Goal: Use online tool/utility: Use online tool/utility

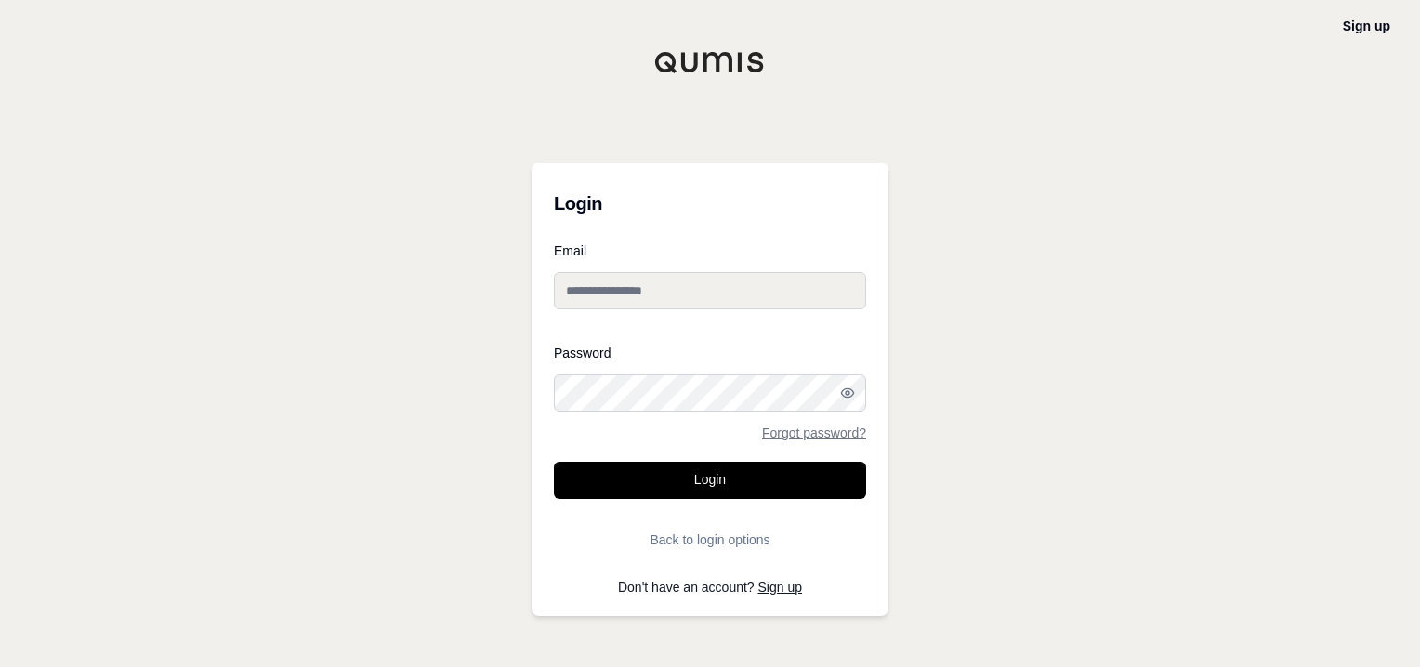
type input "**********"
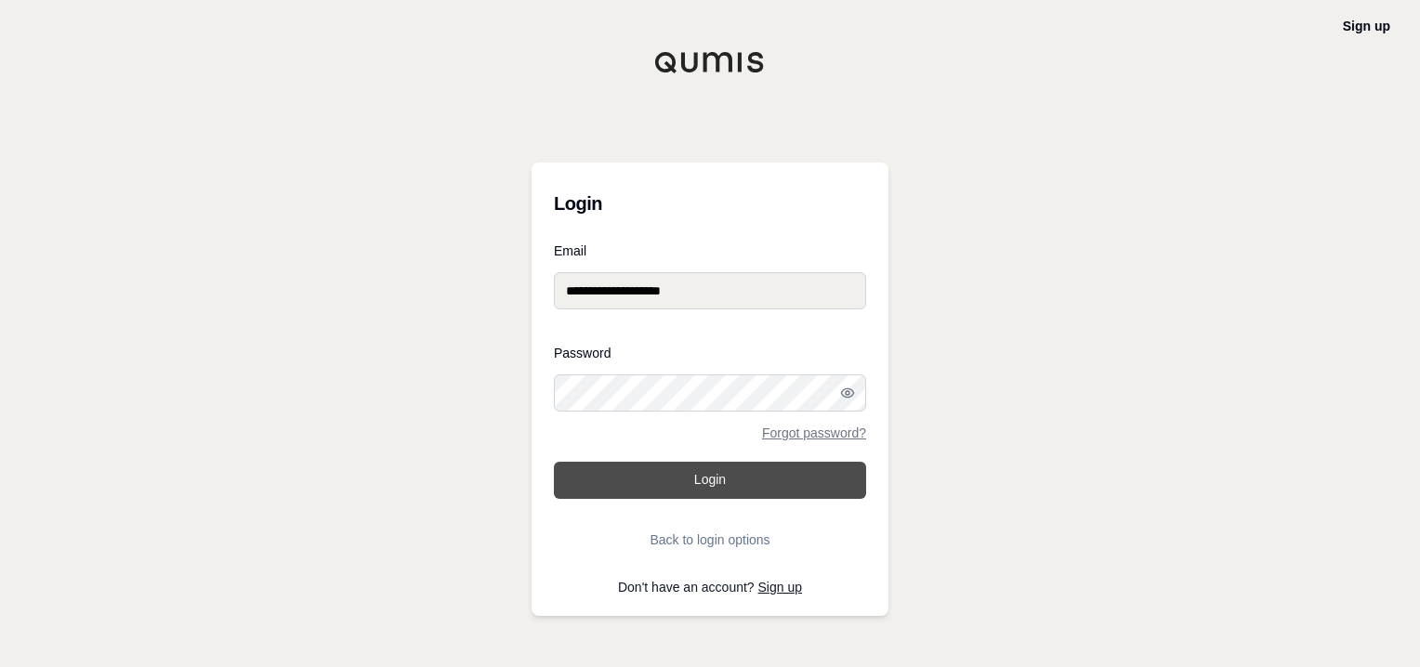
click at [710, 481] on button "Login" at bounding box center [710, 480] width 312 height 37
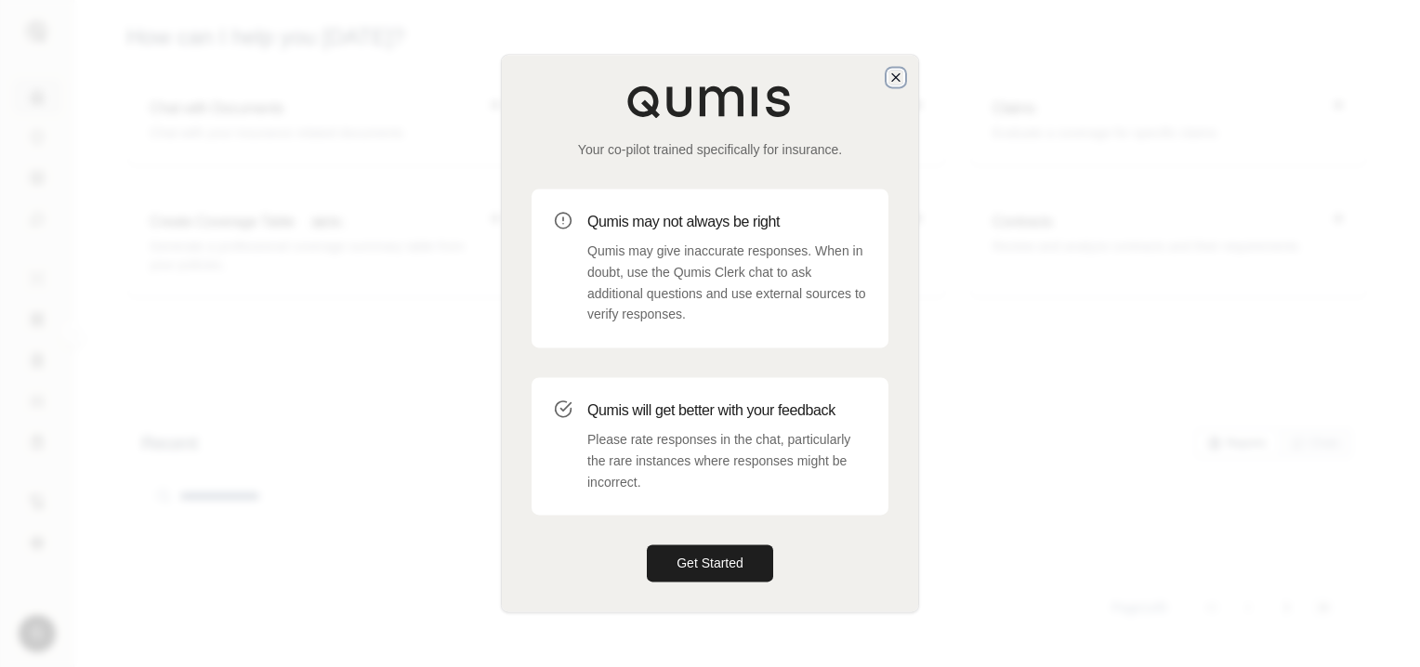
click at [892, 77] on icon "button" at bounding box center [895, 77] width 15 height 15
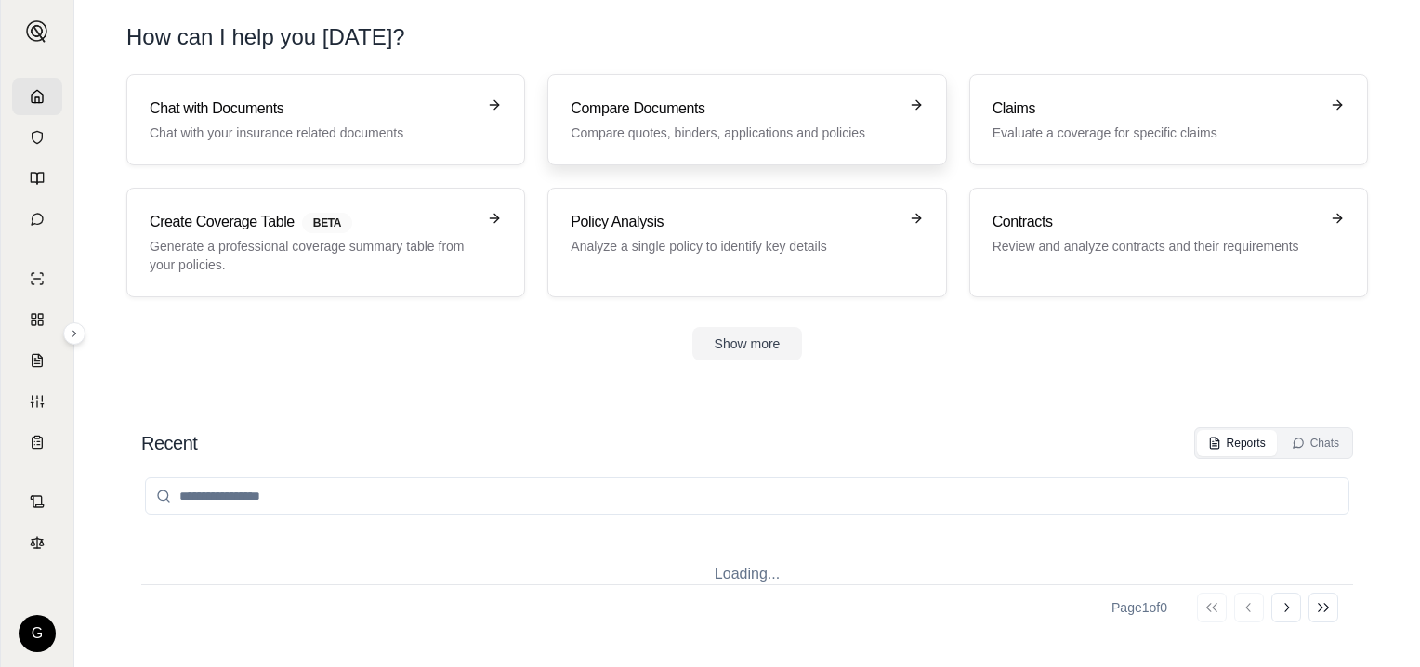
click at [769, 112] on h3 "Compare Documents" at bounding box center [734, 109] width 326 height 22
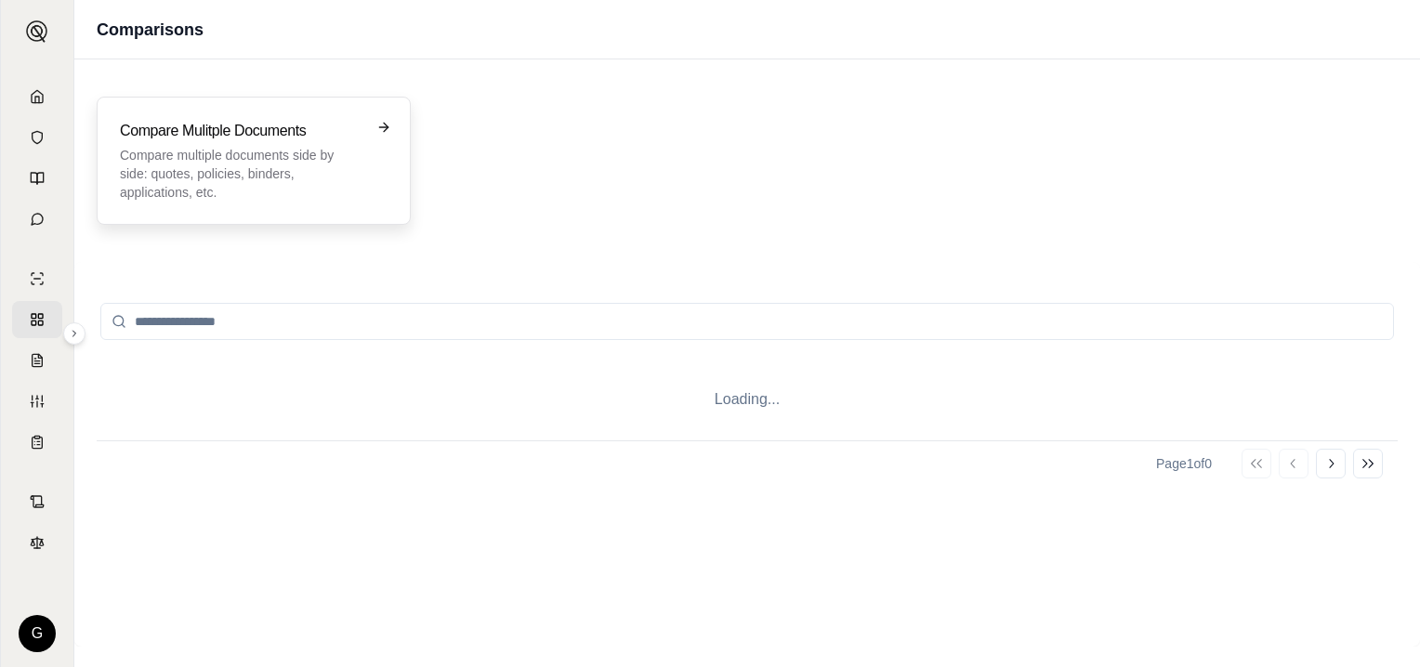
click at [247, 147] on p "Compare multiple documents side by side: quotes, policies, binders, application…" at bounding box center [241, 174] width 242 height 56
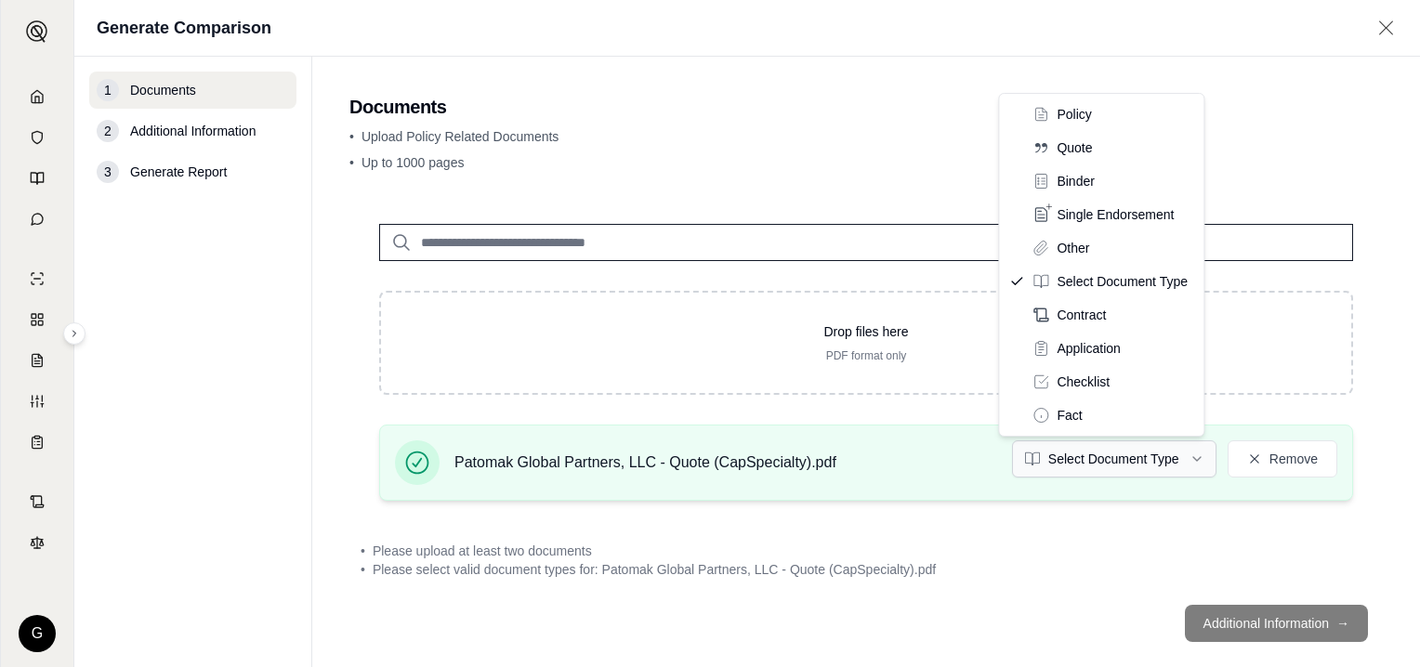
click at [1186, 457] on html "G Generate Comparison 1 Documents 2 Additional Information 3 Generate Report Do…" at bounding box center [710, 333] width 1420 height 667
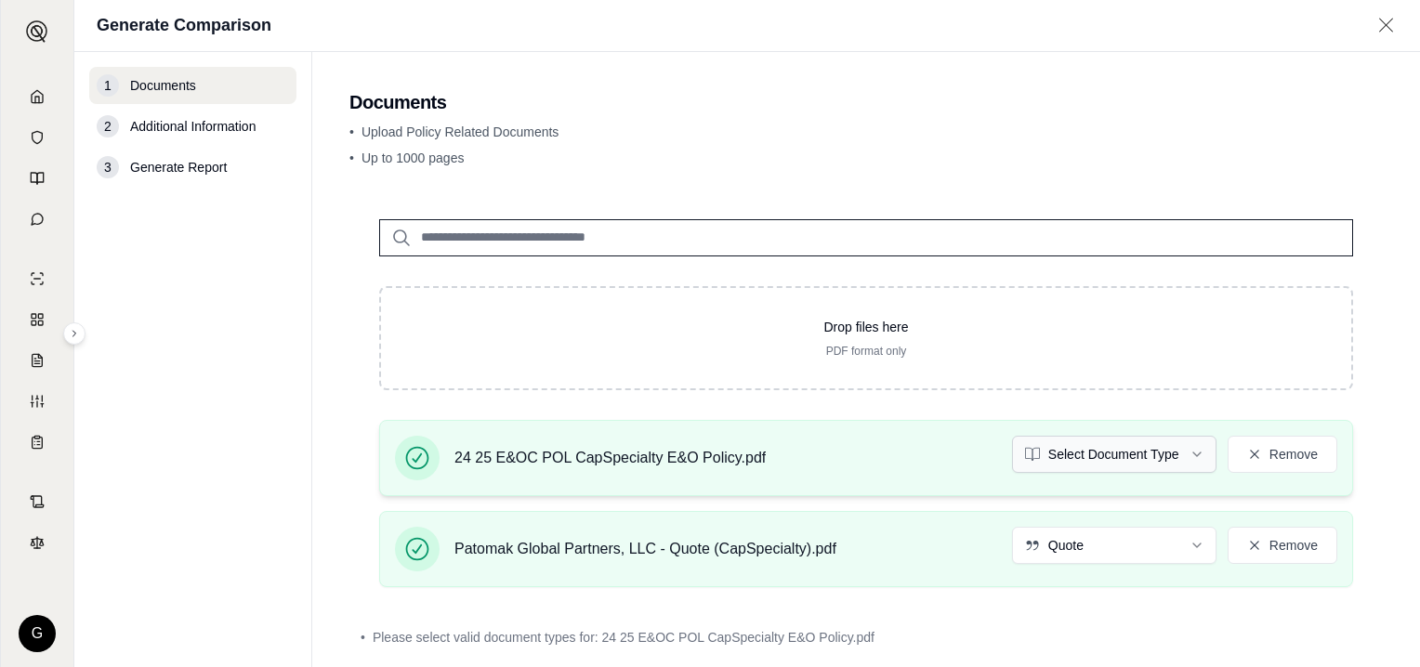
click at [1187, 450] on html "G Generate Comparison 1 Documents 2 Additional Information 3 Generate Report Do…" at bounding box center [710, 333] width 1420 height 667
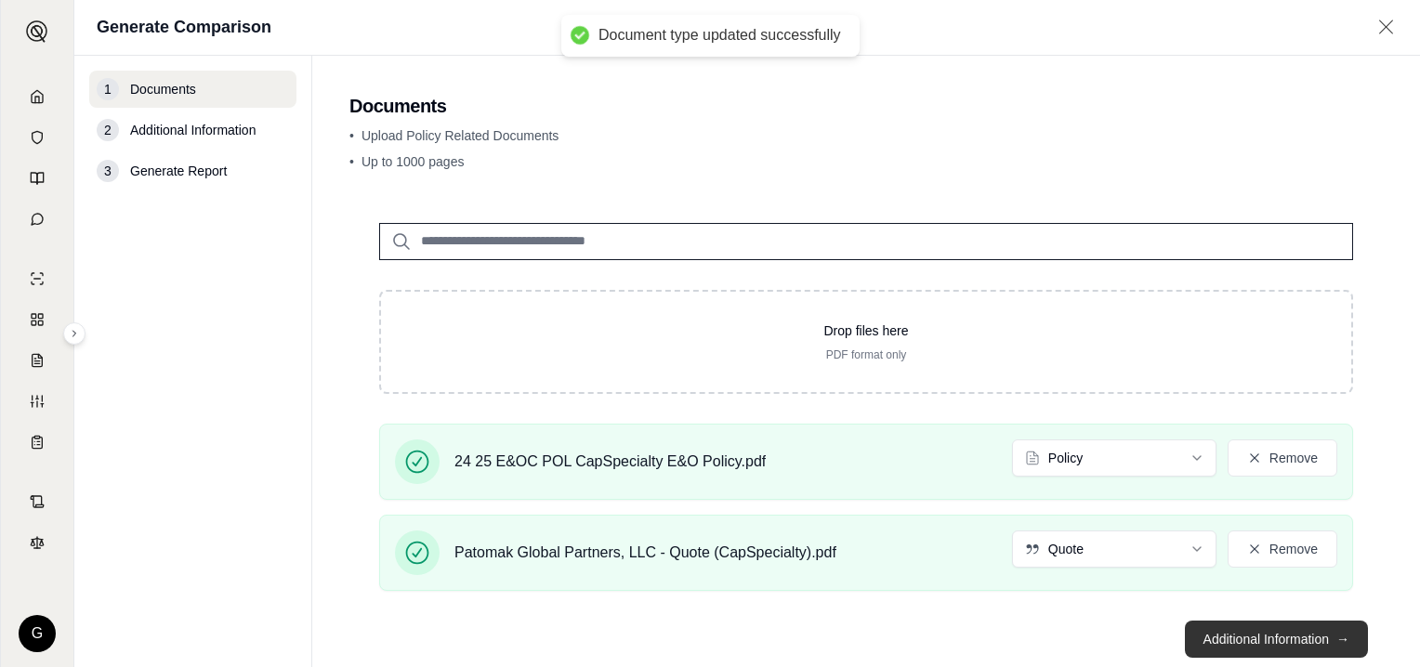
click at [1260, 643] on button "Additional Information →" at bounding box center [1276, 639] width 183 height 37
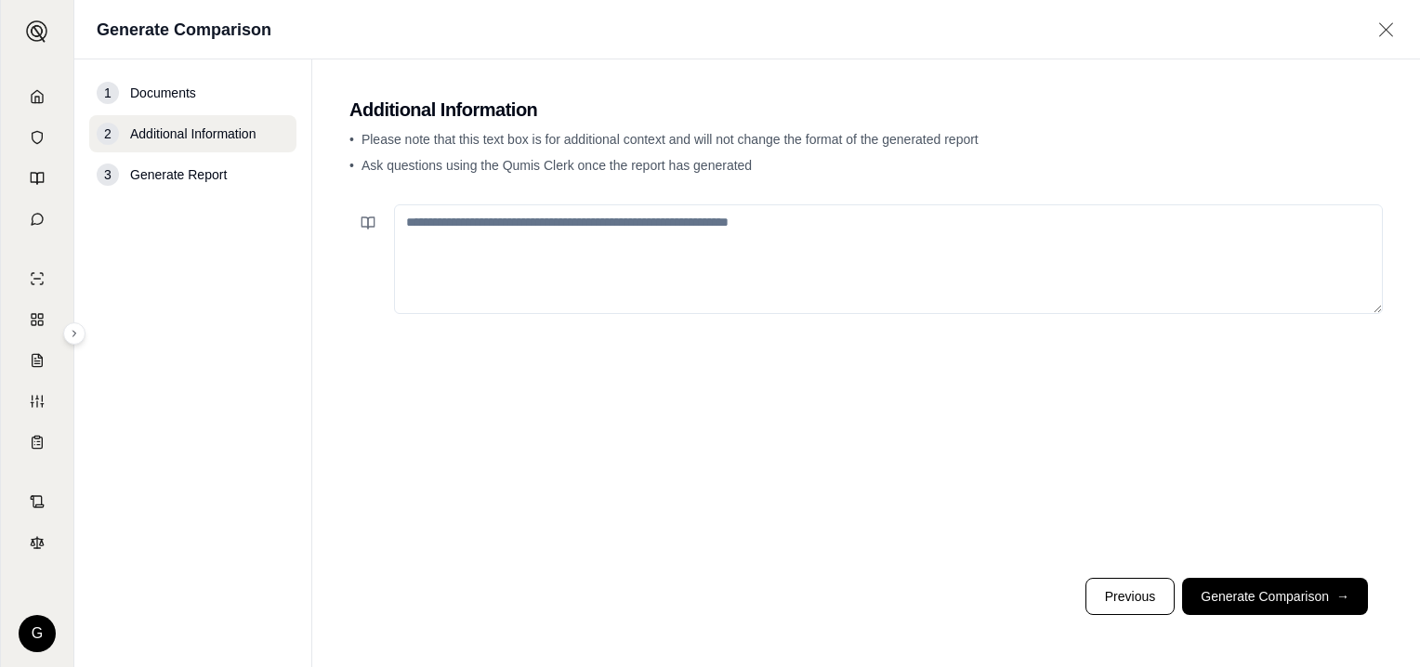
click at [552, 221] on textarea at bounding box center [888, 259] width 989 height 110
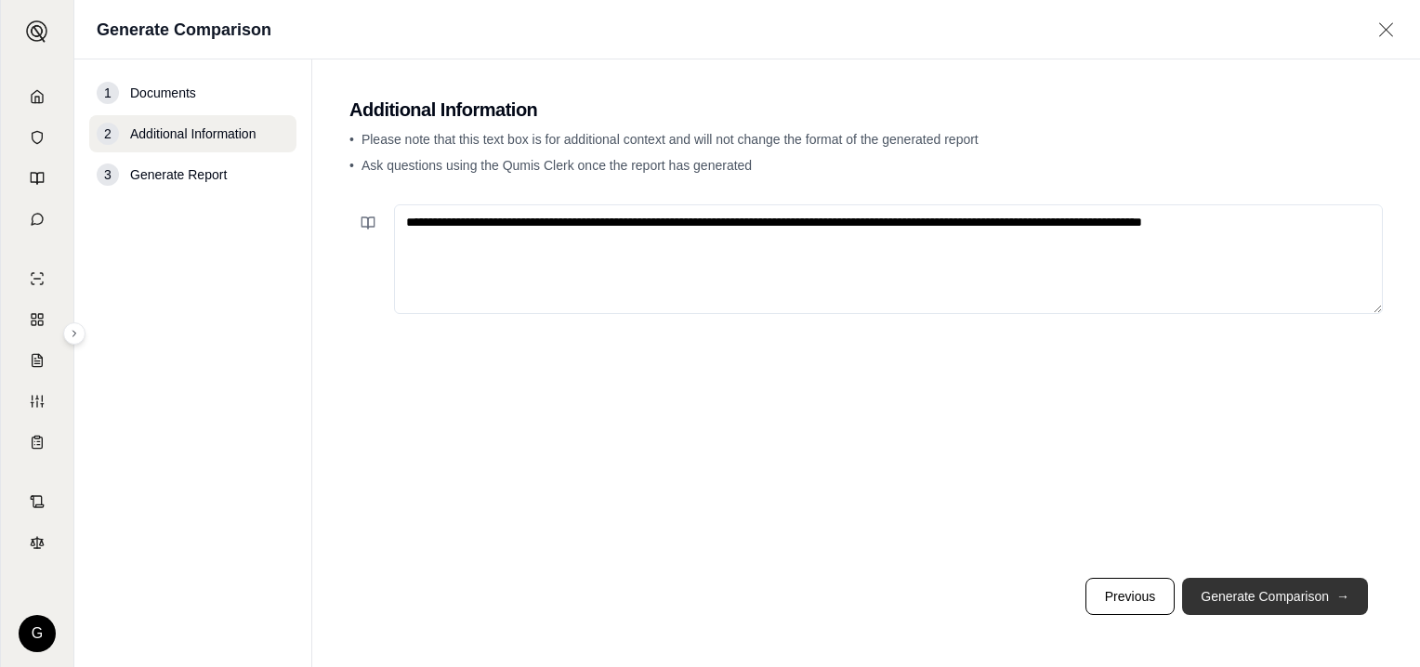
type textarea "**********"
click at [1260, 596] on button "Generate Comparison →" at bounding box center [1275, 596] width 186 height 37
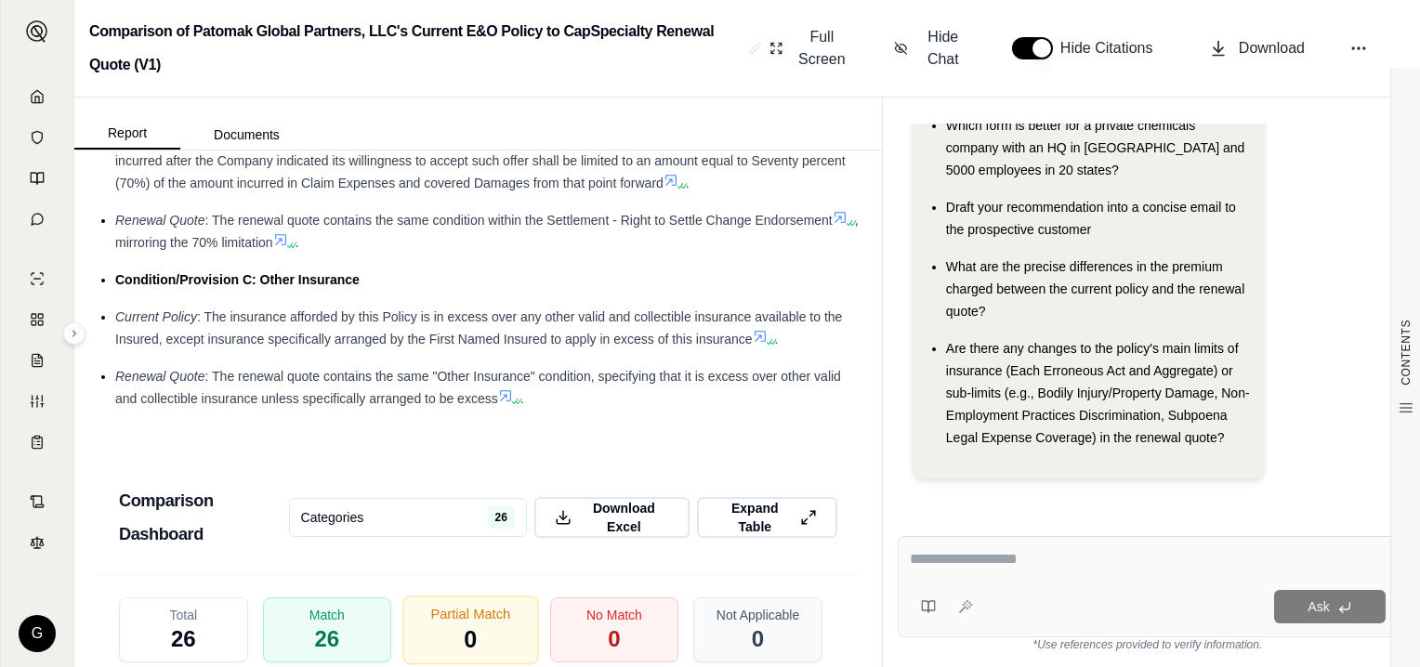
scroll to position [3195, 0]
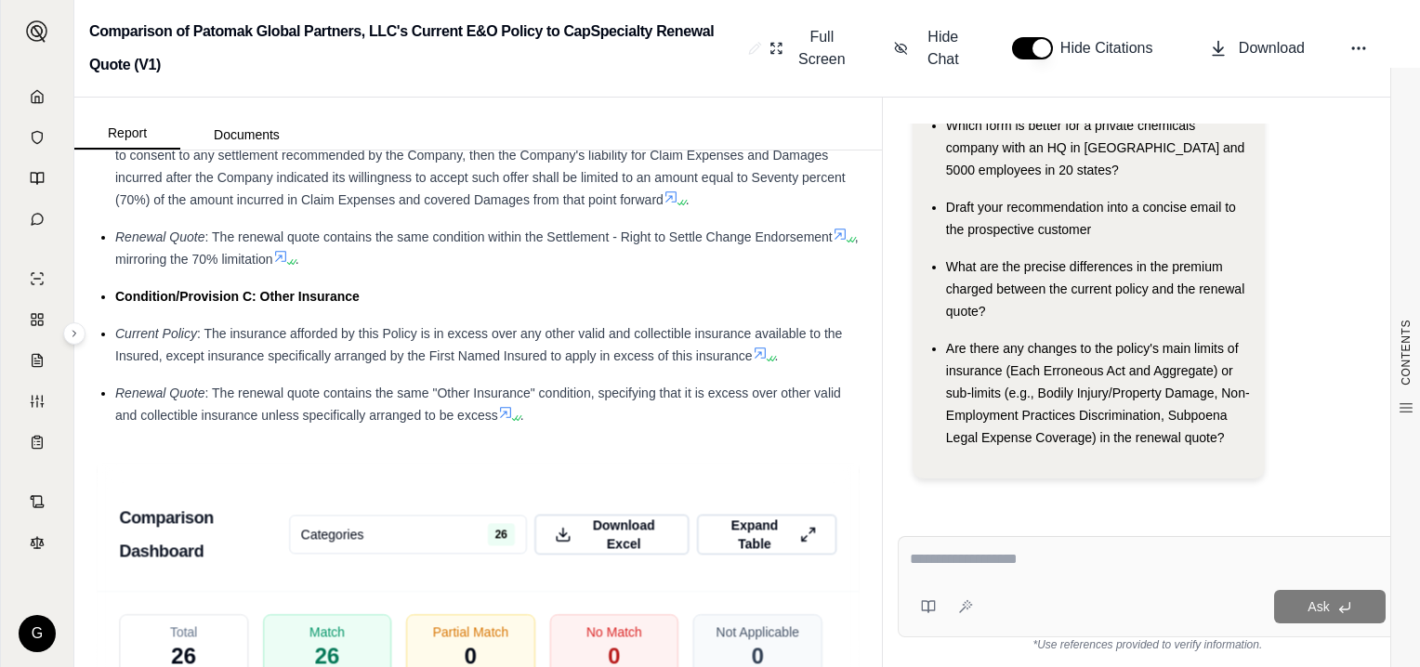
click at [988, 562] on textarea at bounding box center [1148, 559] width 477 height 22
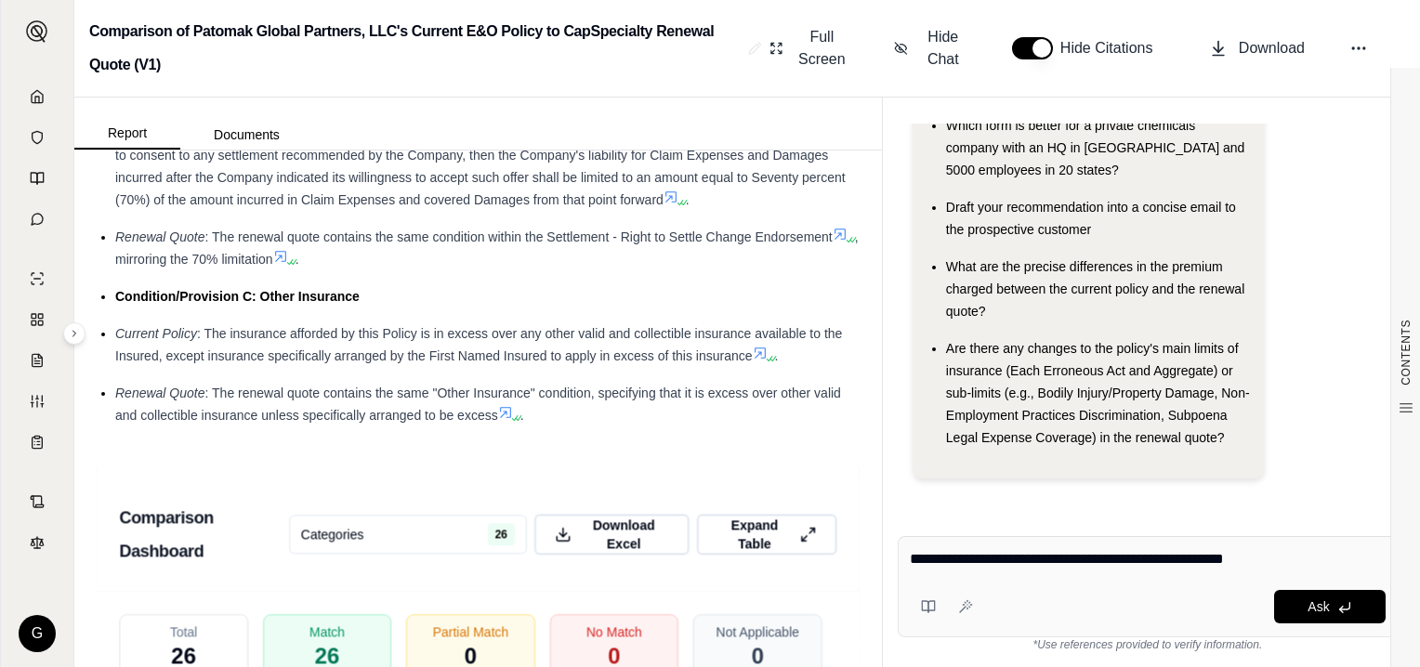
type textarea "**********"
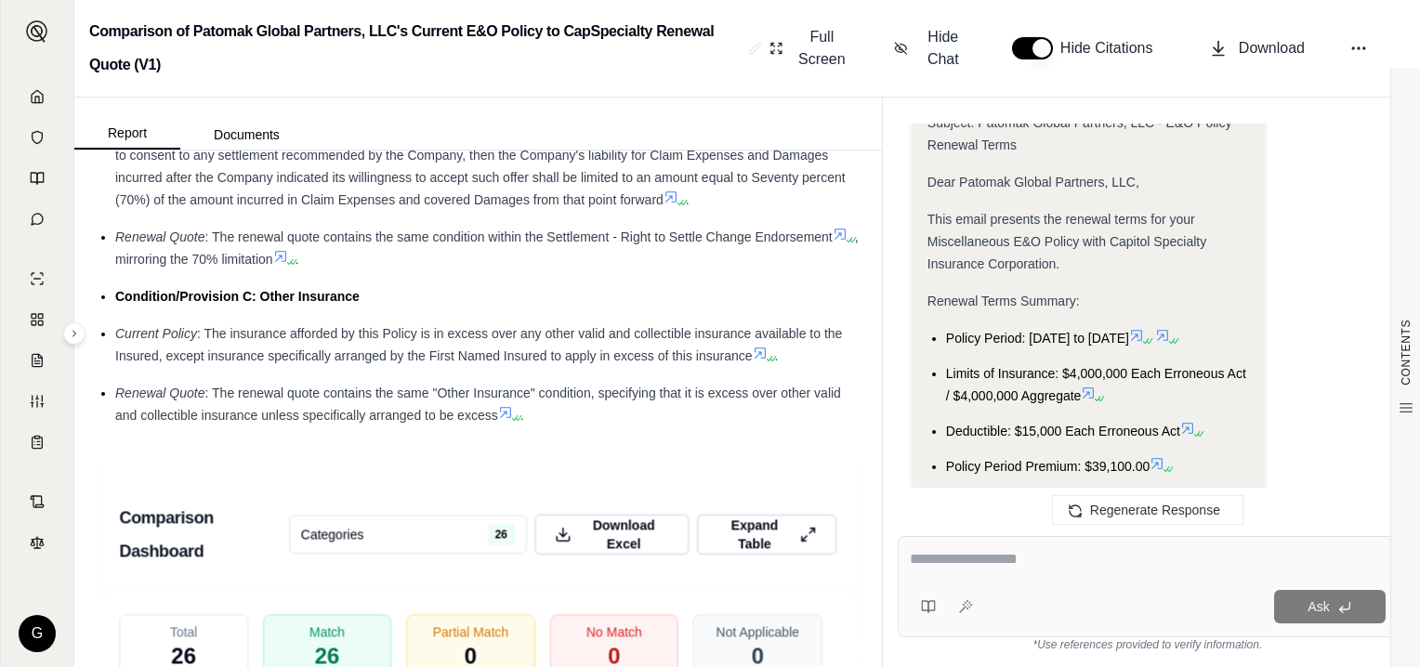
scroll to position [2760, 0]
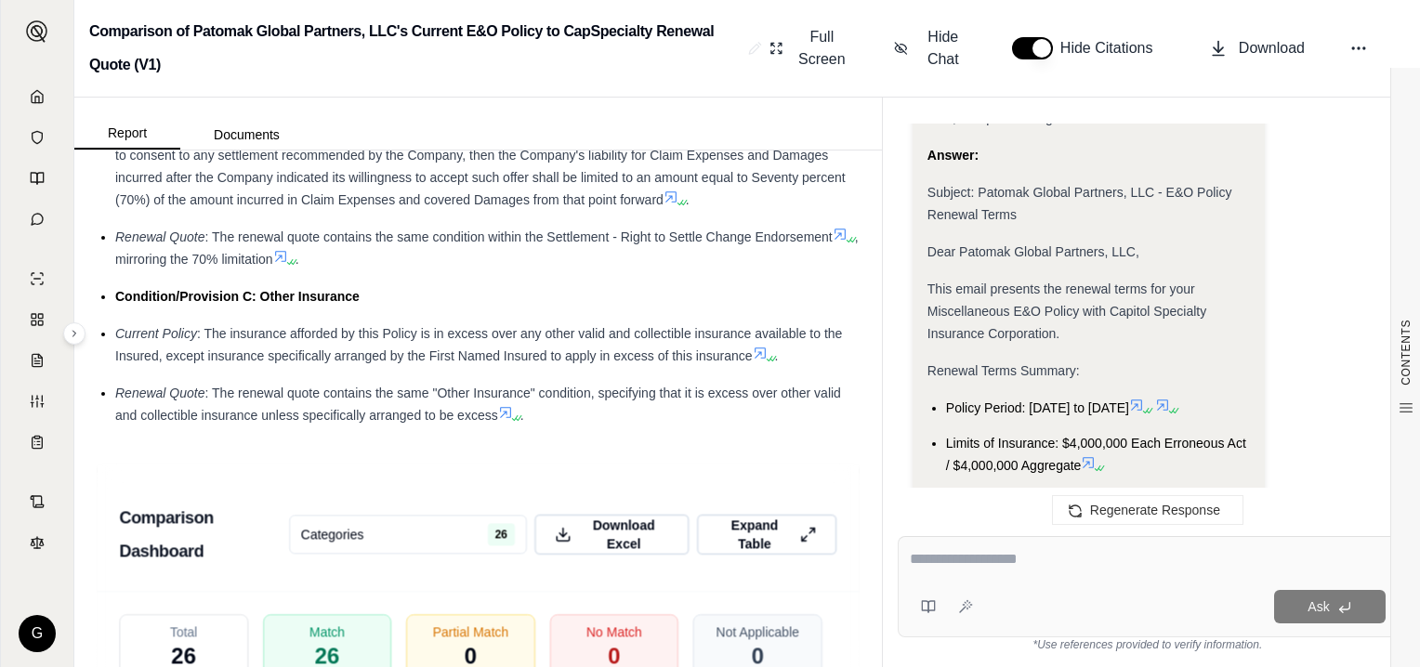
click at [927, 307] on span "This email presents the renewal terms for your Miscellaneous E&O Policy with Ca…" at bounding box center [1066, 311] width 279 height 59
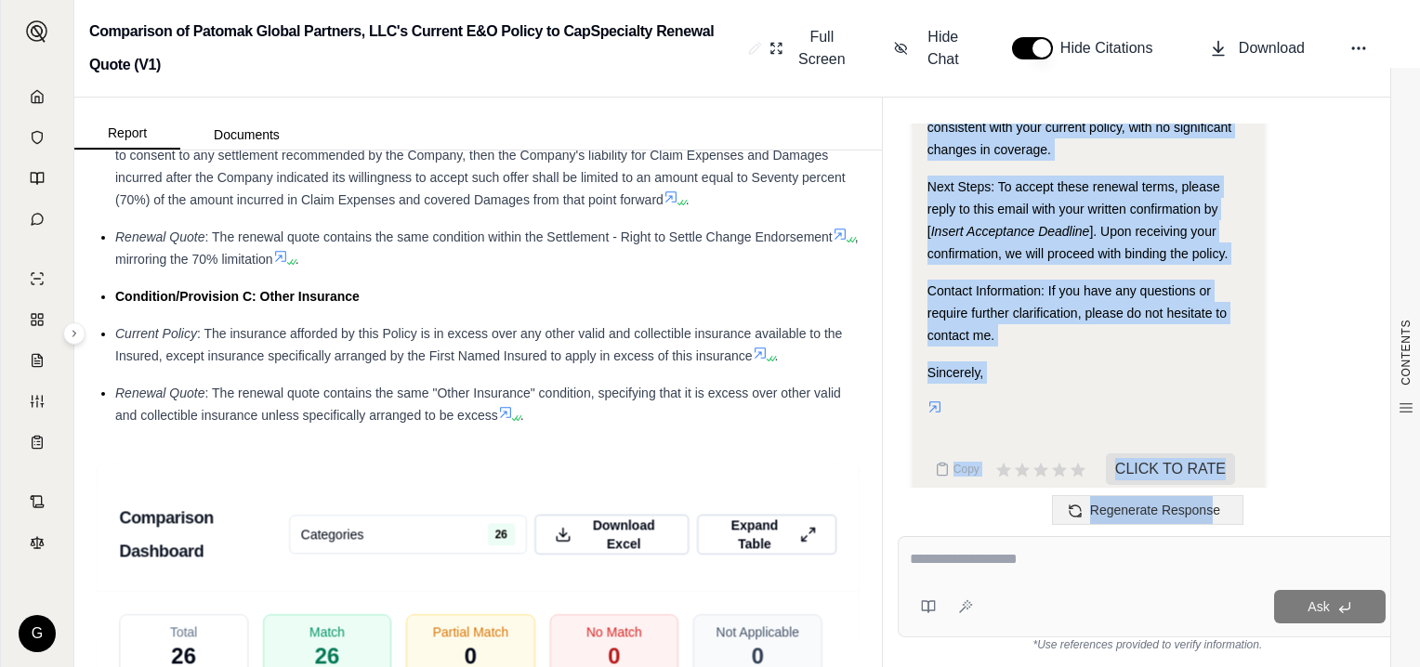
scroll to position [3689, 0]
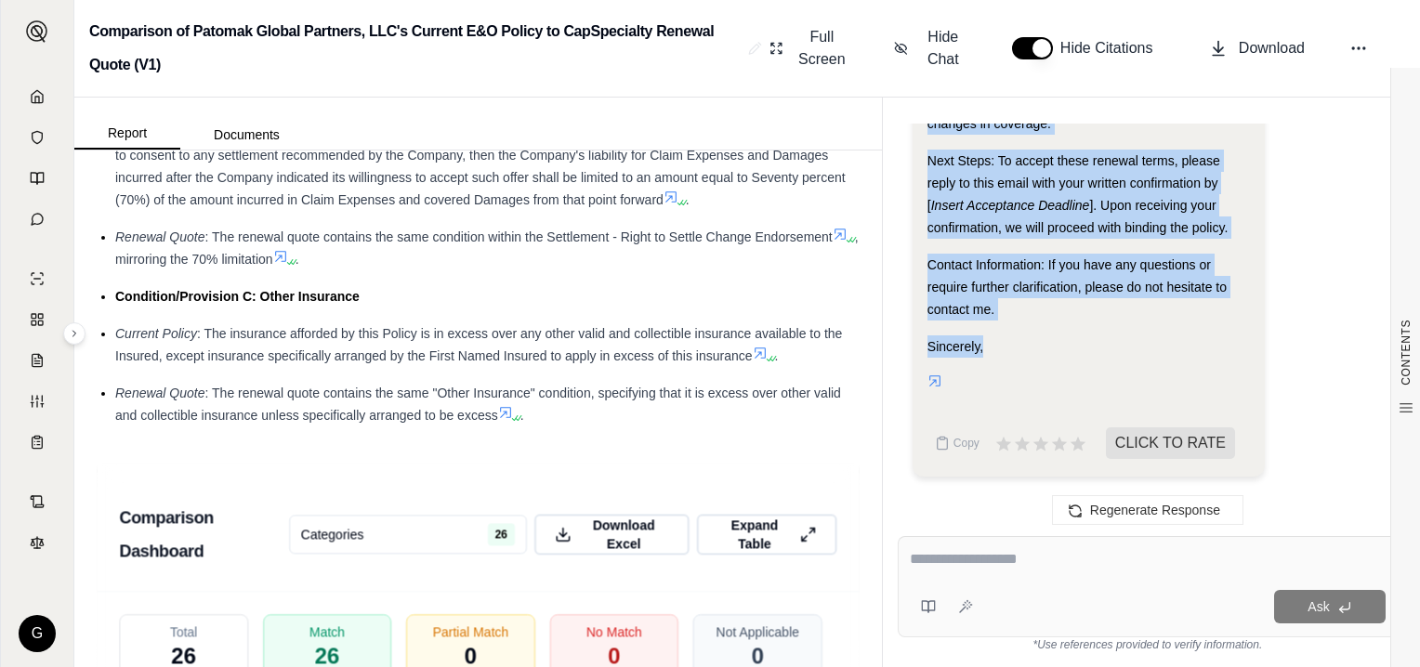
drag, startPoint x: 926, startPoint y: 307, endPoint x: 1184, endPoint y: 349, distance: 260.9
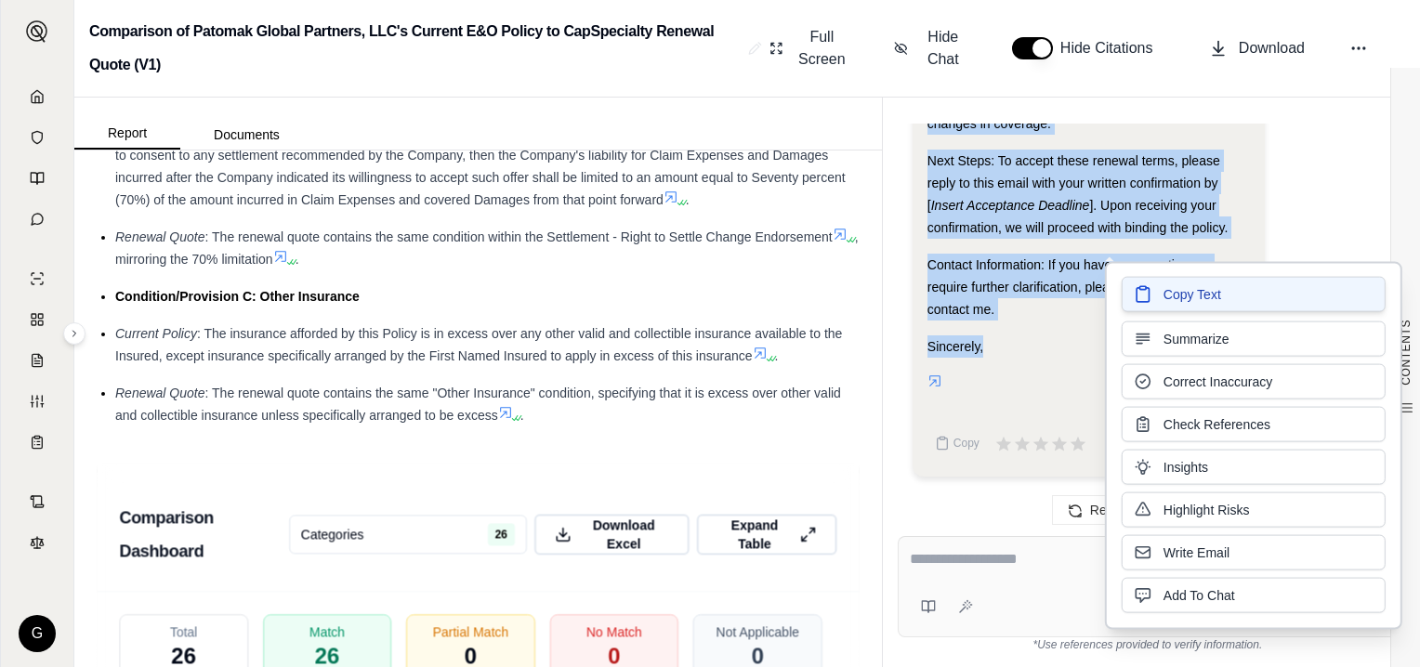
click at [1175, 291] on span "Copy Text" at bounding box center [1192, 294] width 58 height 19
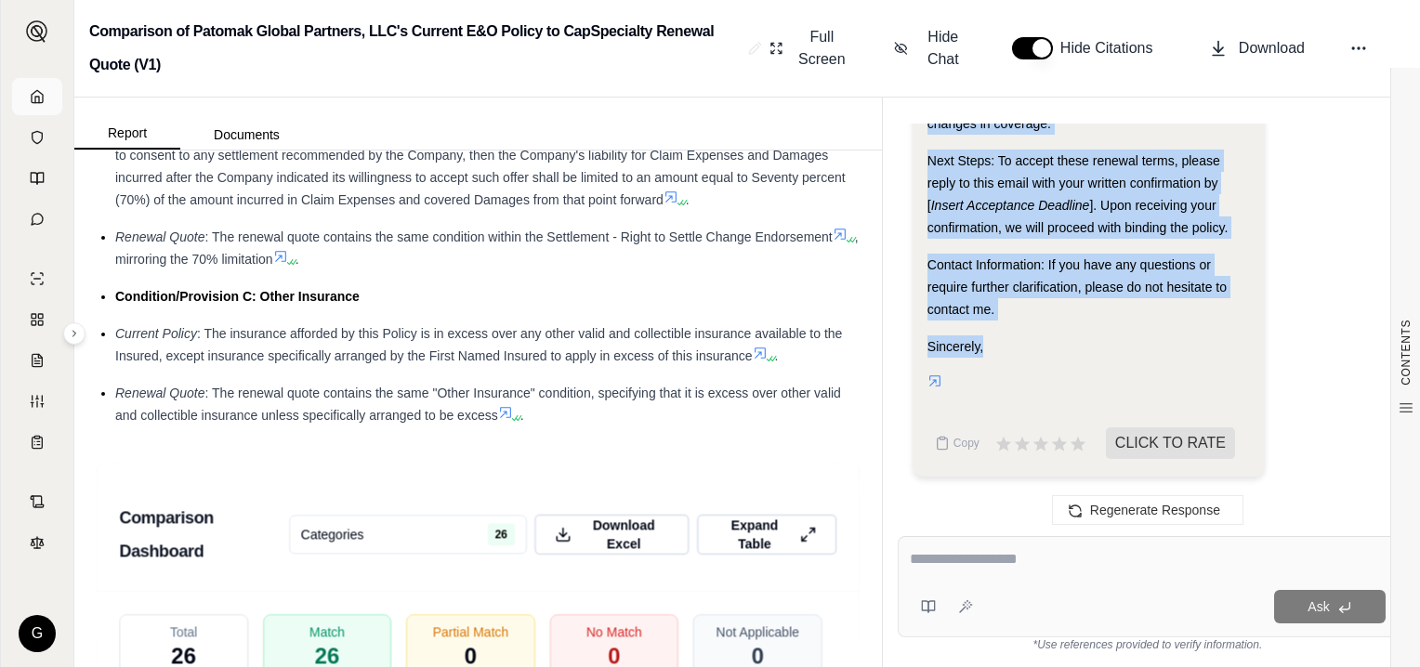
click at [41, 98] on icon at bounding box center [37, 96] width 15 height 15
